Goal: Information Seeking & Learning: Learn about a topic

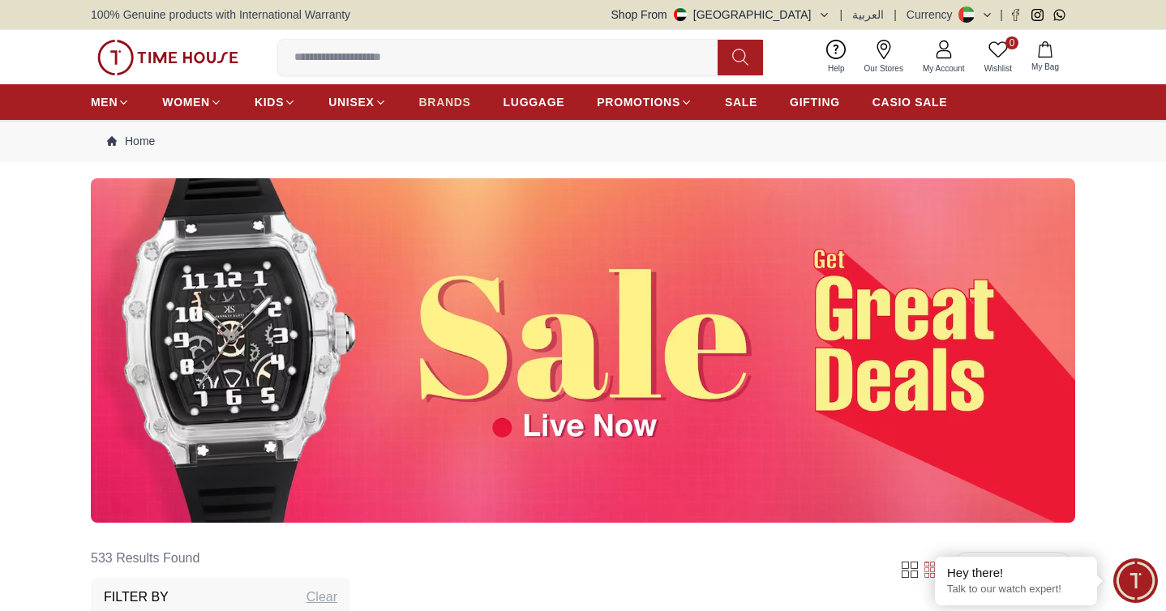
click at [426, 96] on span "BRANDS" at bounding box center [445, 102] width 52 height 16
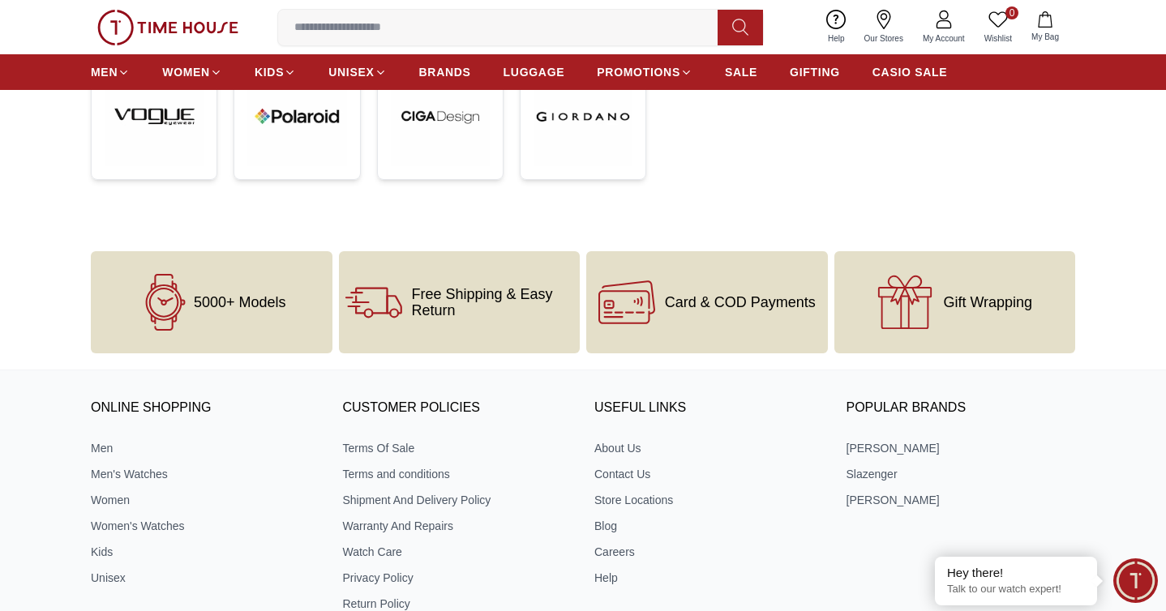
scroll to position [728, 0]
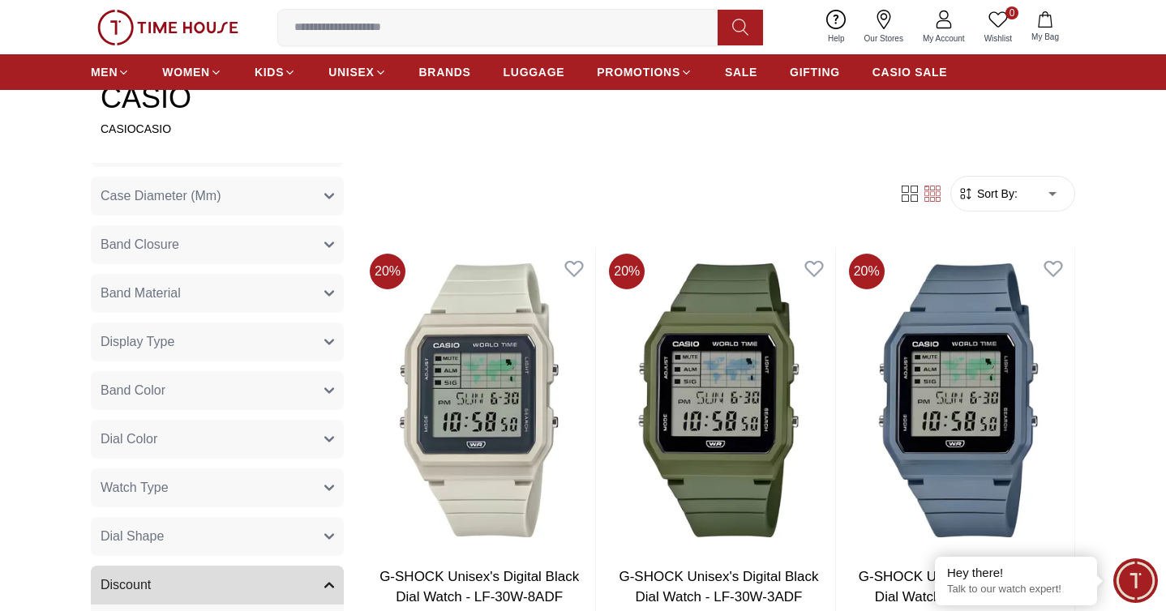
scroll to position [124, 0]
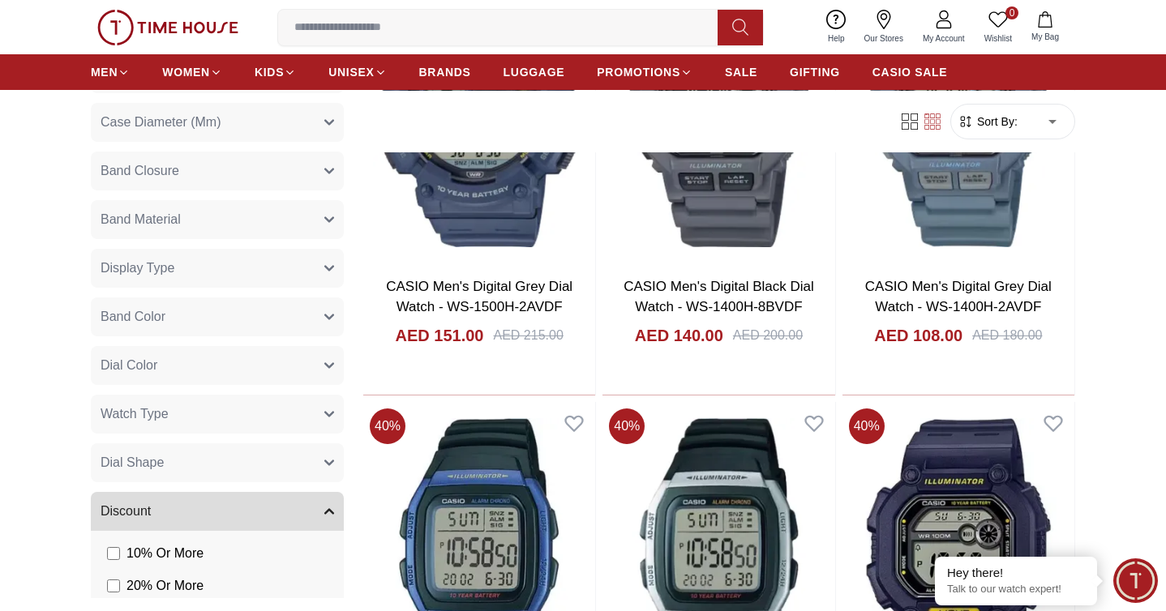
scroll to position [7988, 0]
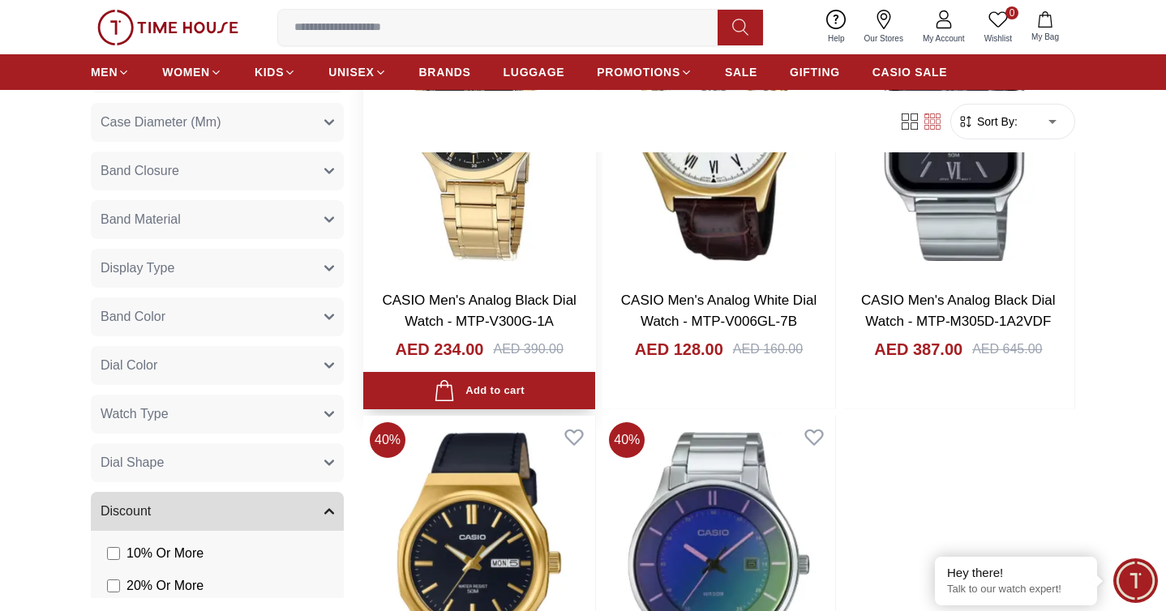
scroll to position [11826, 0]
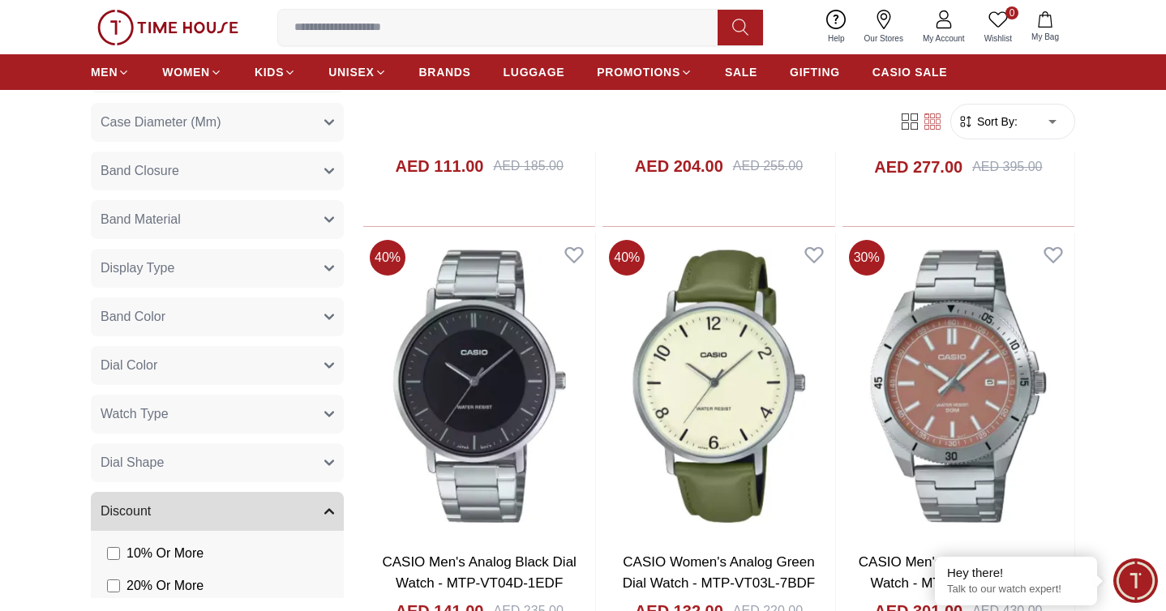
scroll to position [21942, 0]
